Goal: Navigation & Orientation: Understand site structure

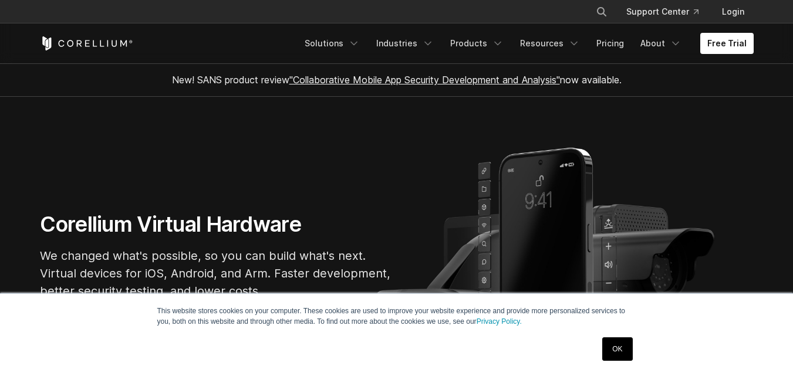
click at [624, 350] on link "OK" at bounding box center [617, 348] width 30 height 23
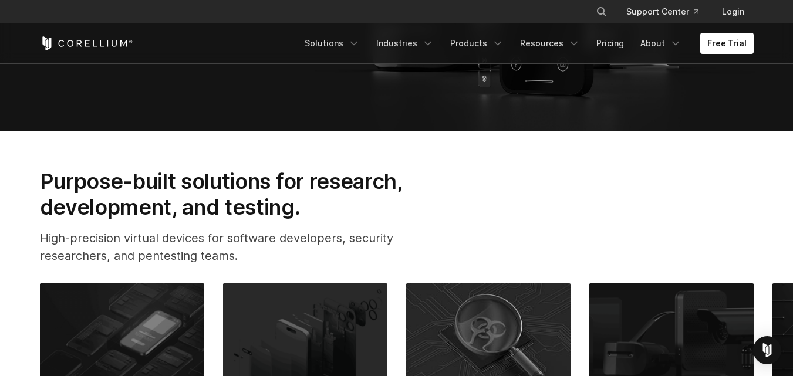
scroll to position [59, 0]
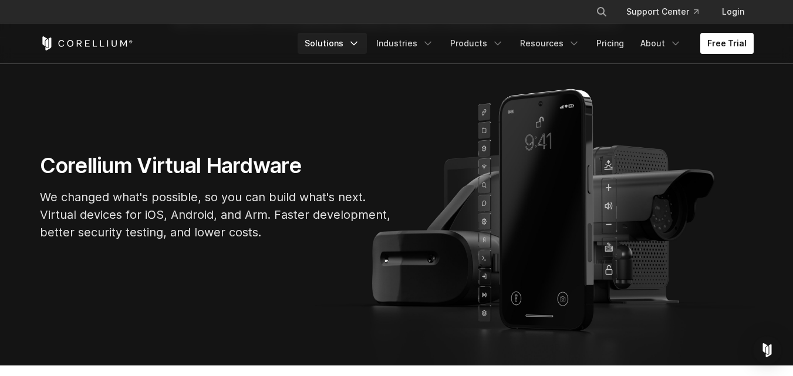
click at [357, 43] on polyline "Navigation Menu" at bounding box center [354, 43] width 6 height 3
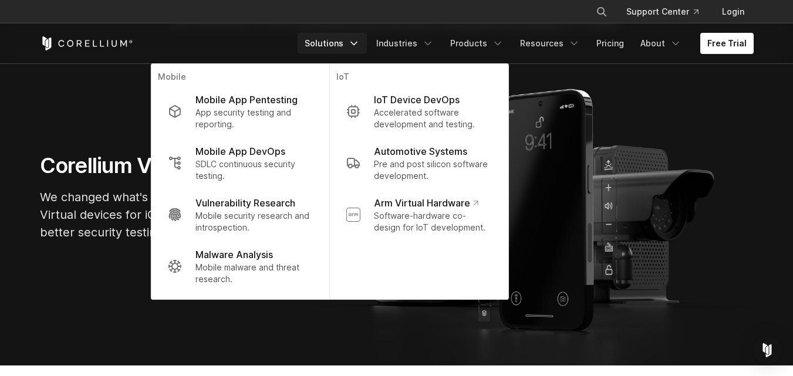
click at [357, 43] on polyline "Navigation Menu" at bounding box center [354, 43] width 6 height 3
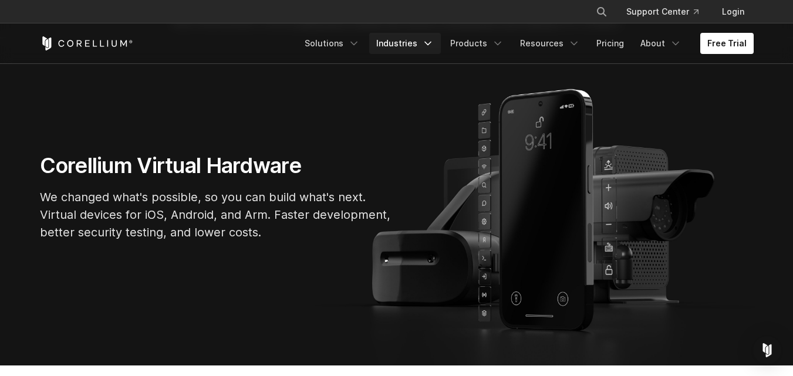
click at [434, 44] on icon "Navigation Menu" at bounding box center [428, 44] width 12 height 12
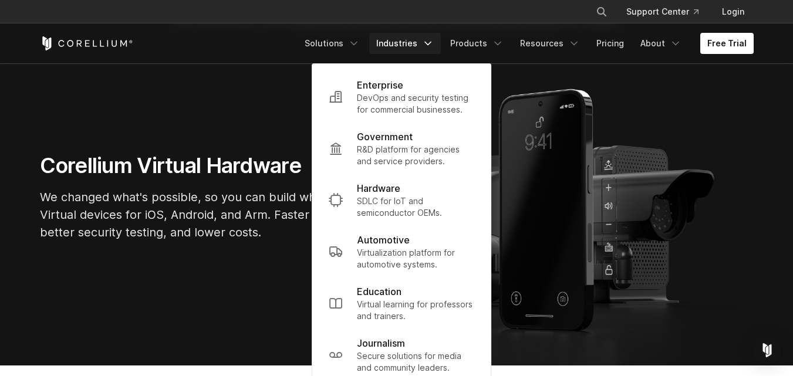
click at [434, 44] on icon "Navigation Menu" at bounding box center [428, 44] width 12 height 12
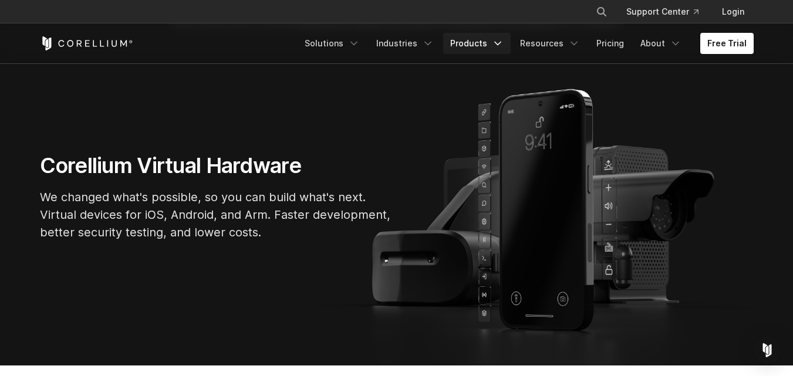
click at [493, 41] on link "Products" at bounding box center [476, 43] width 67 height 21
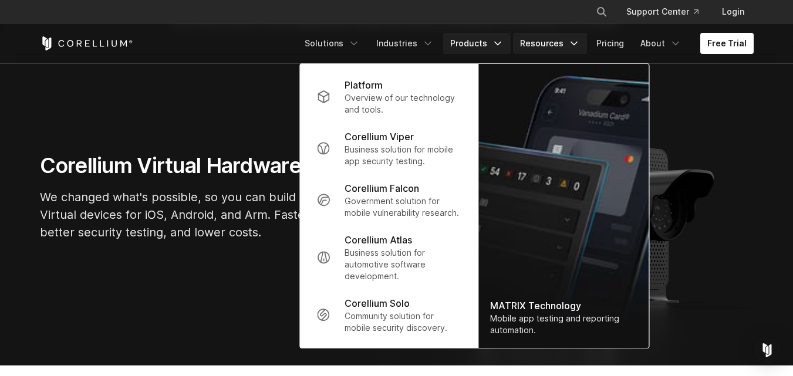
click at [565, 43] on link "Resources" at bounding box center [550, 43] width 74 height 21
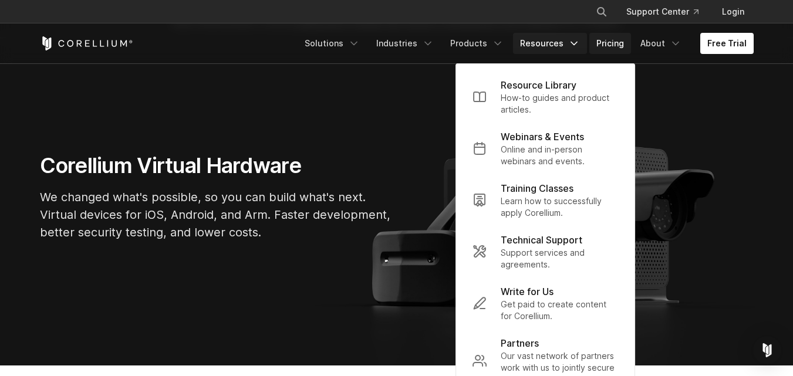
click at [620, 47] on link "Pricing" at bounding box center [610, 43] width 42 height 21
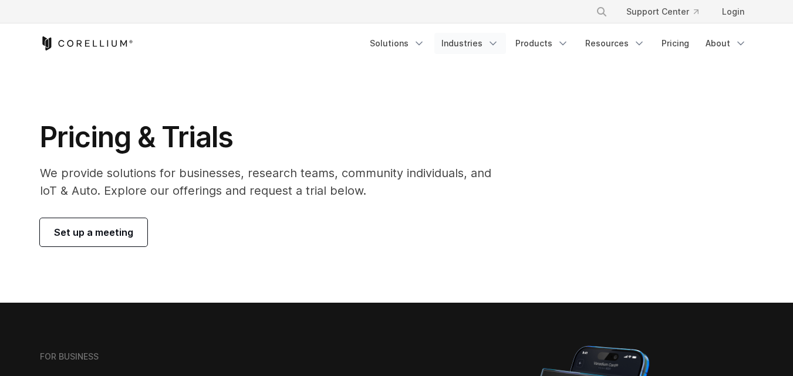
click at [467, 45] on link "Industries" at bounding box center [470, 43] width 72 height 21
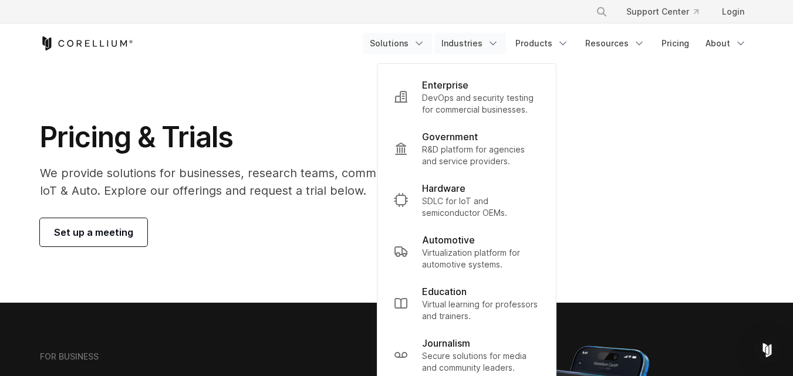
click at [390, 43] on link "Solutions" at bounding box center [397, 43] width 69 height 21
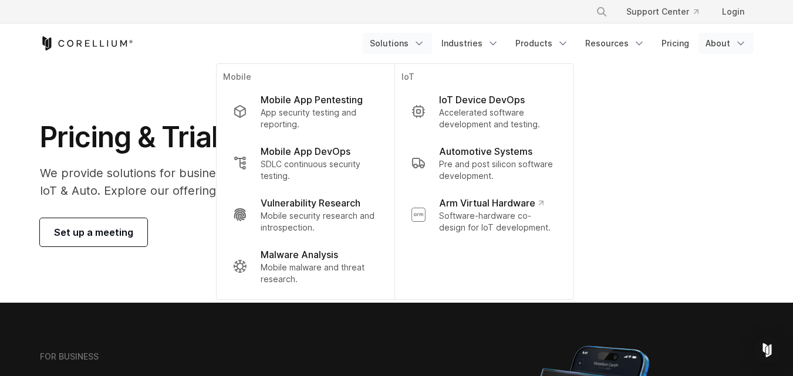
click at [718, 46] on link "About" at bounding box center [725, 43] width 55 height 21
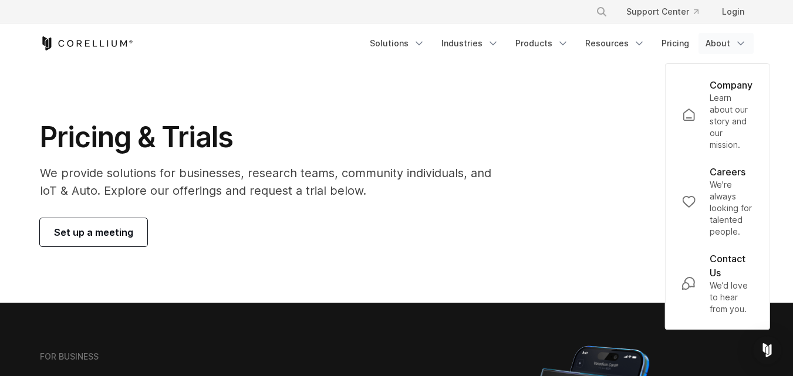
click at [719, 46] on link "About" at bounding box center [725, 43] width 55 height 21
